Goal: Task Accomplishment & Management: Manage account settings

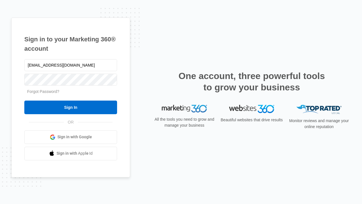
type input "dankie614@gmail.com"
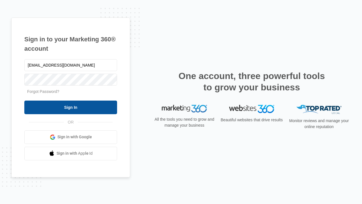
click at [71, 107] on input "Sign In" at bounding box center [70, 107] width 93 height 14
